Goal: Task Accomplishment & Management: Manage account settings

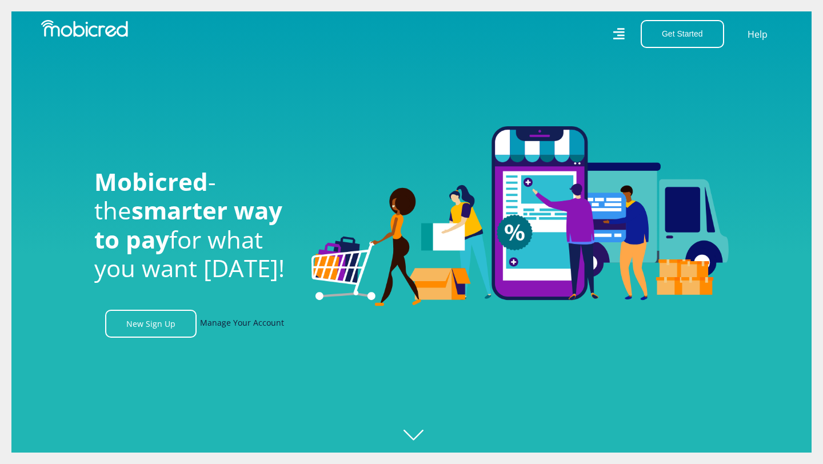
click at [234, 320] on link "Manage Your Account" at bounding box center [242, 324] width 84 height 28
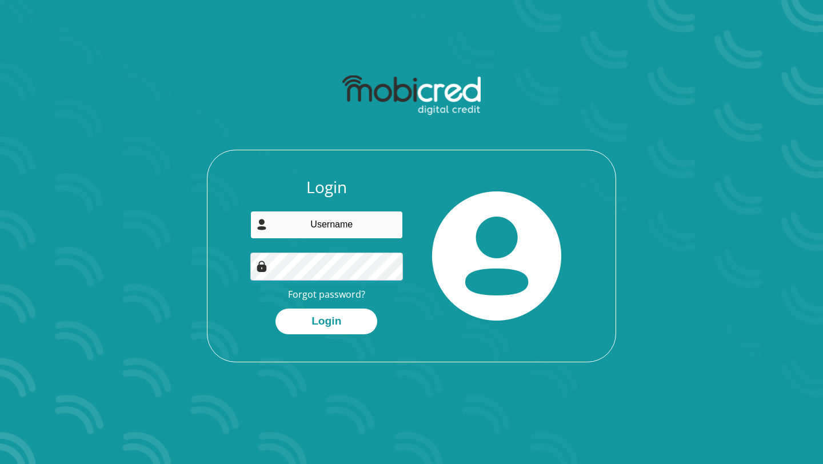
click at [327, 225] on input "email" at bounding box center [326, 225] width 153 height 28
type input "ar.allie@hotmail.com"
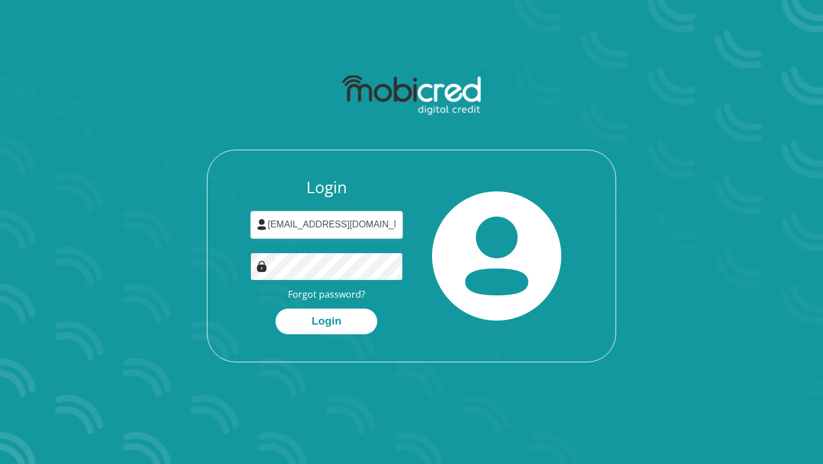
click at [276, 309] on button "Login" at bounding box center [327, 322] width 102 height 26
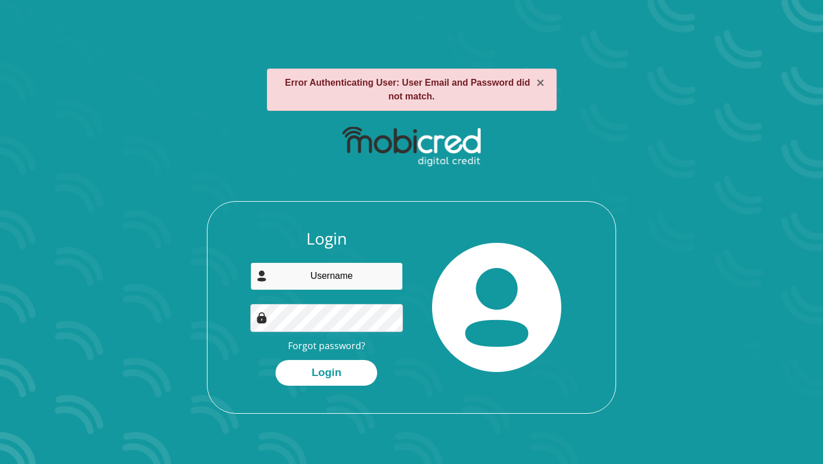
click at [342, 277] on input "email" at bounding box center [326, 276] width 153 height 28
type input "[EMAIL_ADDRESS][DOMAIN_NAME]"
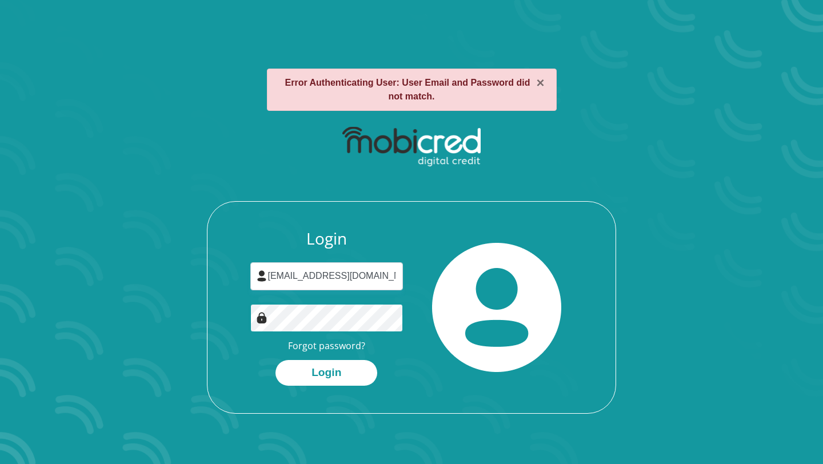
click at [276, 360] on button "Login" at bounding box center [327, 373] width 102 height 26
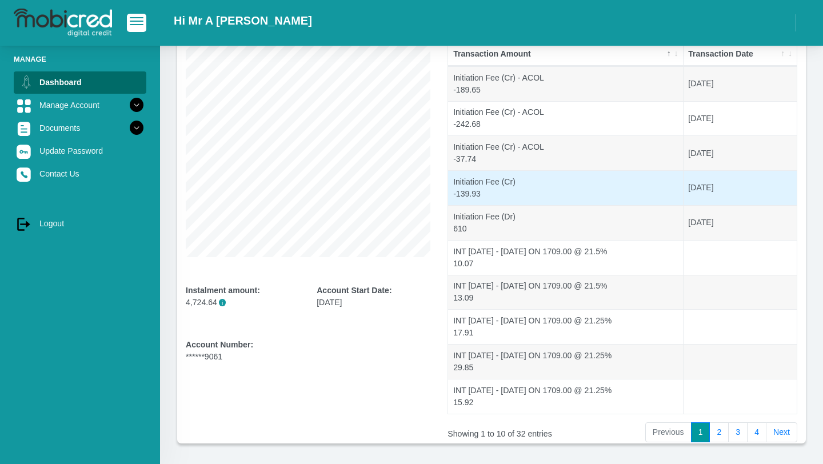
scroll to position [133, 0]
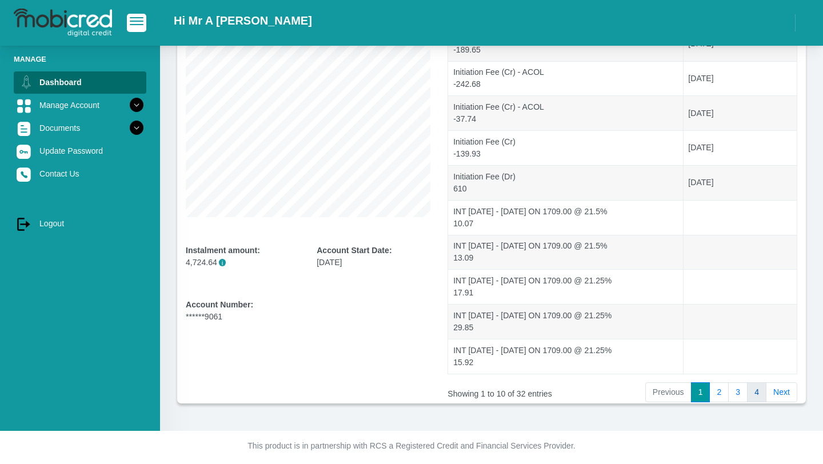
click at [757, 387] on link "4" at bounding box center [756, 393] width 19 height 21
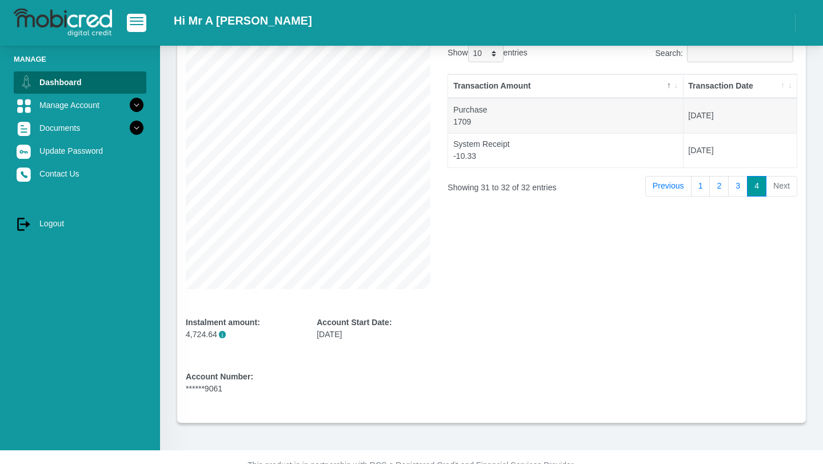
scroll to position [93, 0]
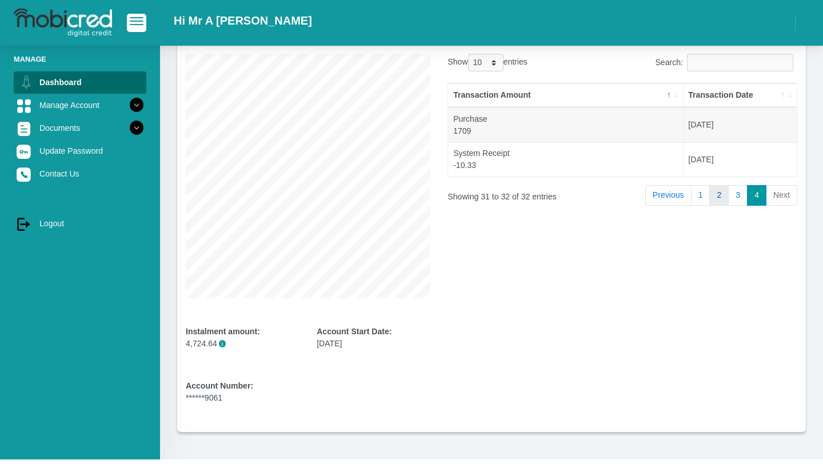
click at [722, 200] on link "2" at bounding box center [719, 195] width 19 height 21
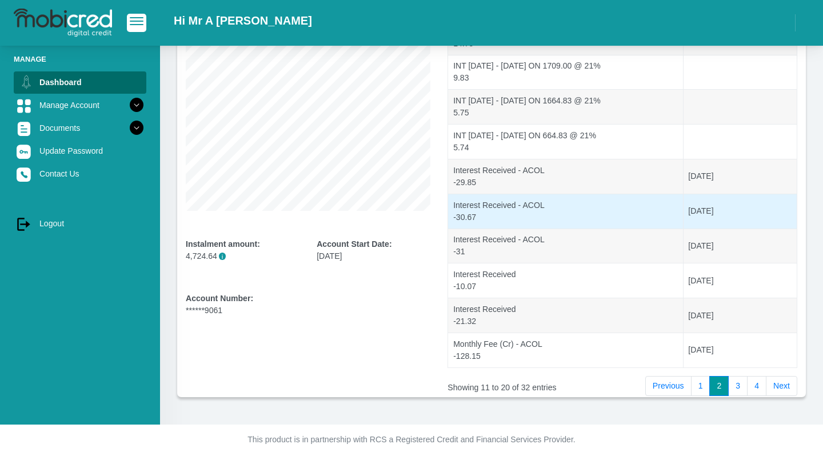
scroll to position [180, 0]
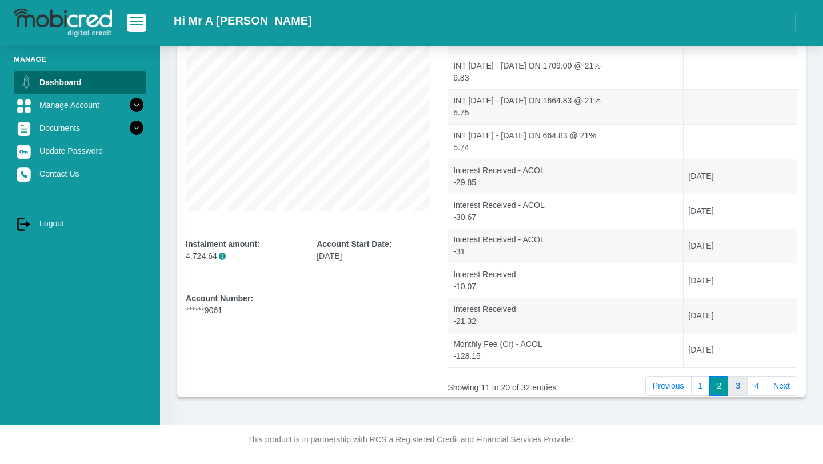
click at [734, 394] on link "3" at bounding box center [738, 386] width 19 height 21
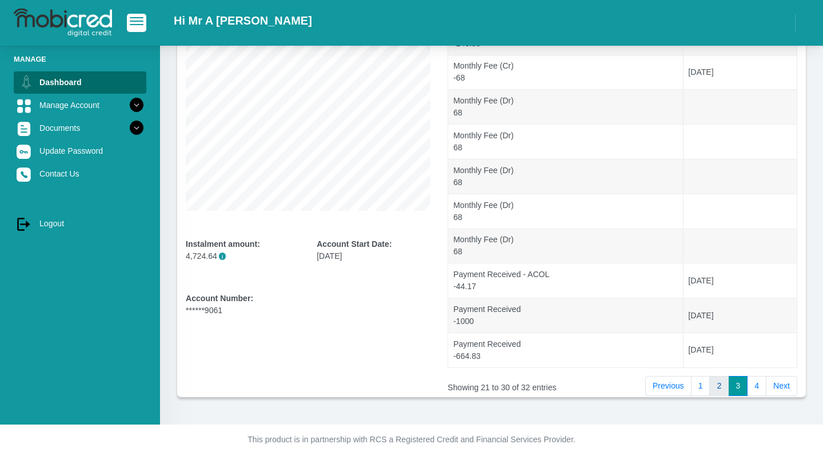
click at [718, 393] on link "2" at bounding box center [719, 386] width 19 height 21
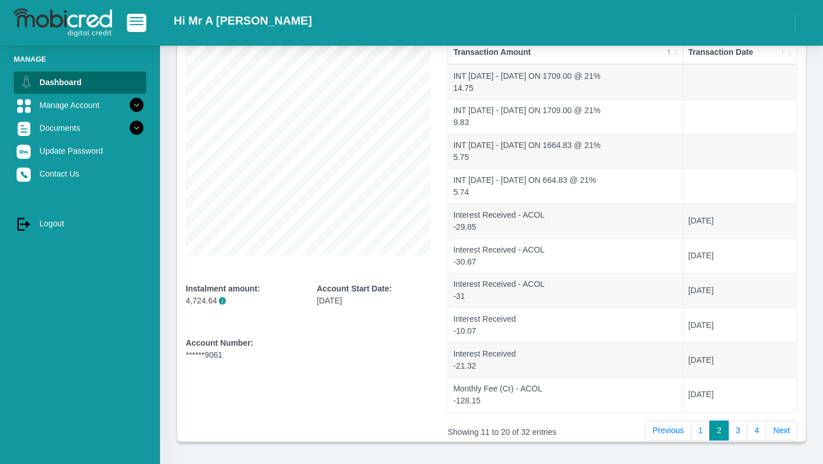
scroll to position [134, 0]
click at [698, 435] on link "1" at bounding box center [700, 432] width 19 height 21
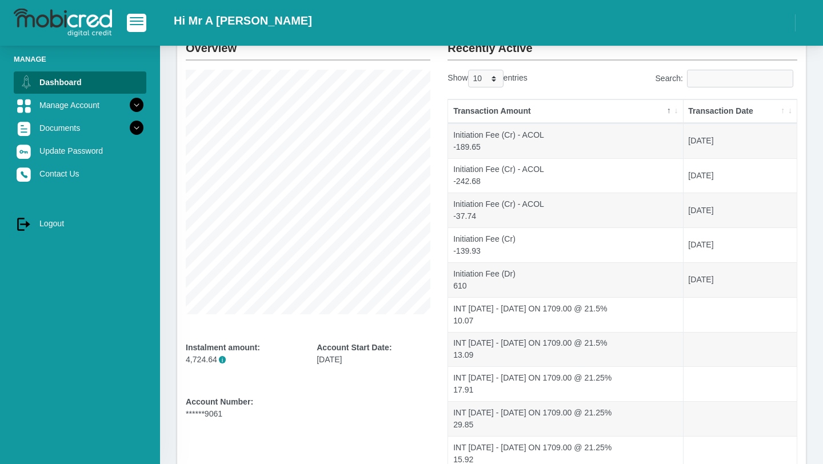
scroll to position [34, 0]
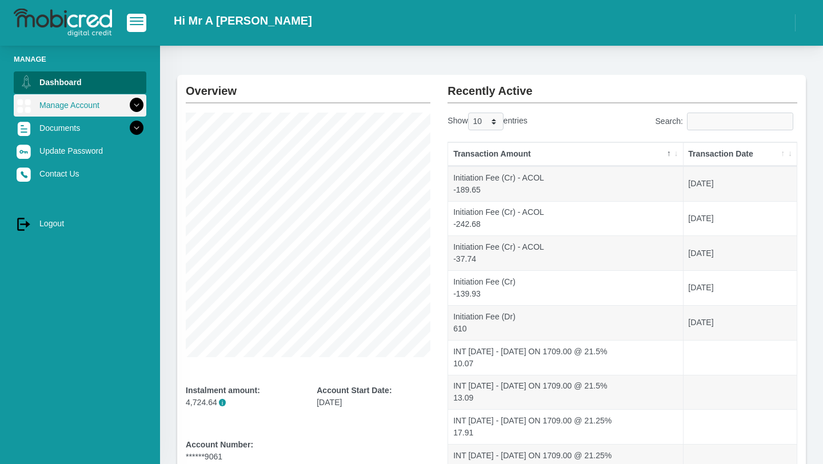
click at [66, 106] on link "Manage Account" at bounding box center [80, 105] width 133 height 22
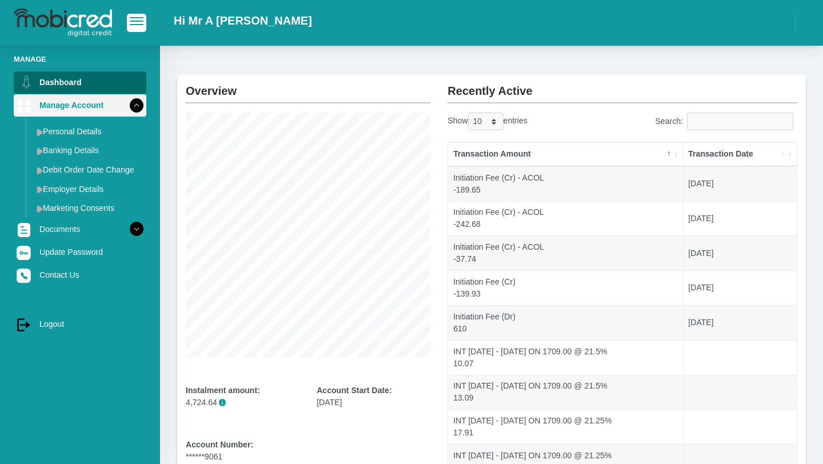
click at [66, 106] on link "Manage Account" at bounding box center [80, 105] width 133 height 22
